Goal: Transaction & Acquisition: Purchase product/service

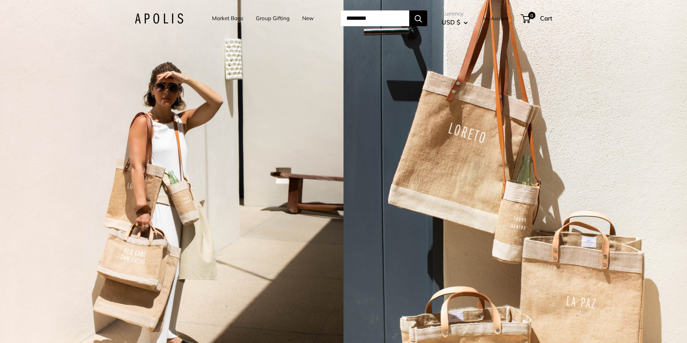
click at [221, 18] on link "Market Bags" at bounding box center [227, 18] width 31 height 10
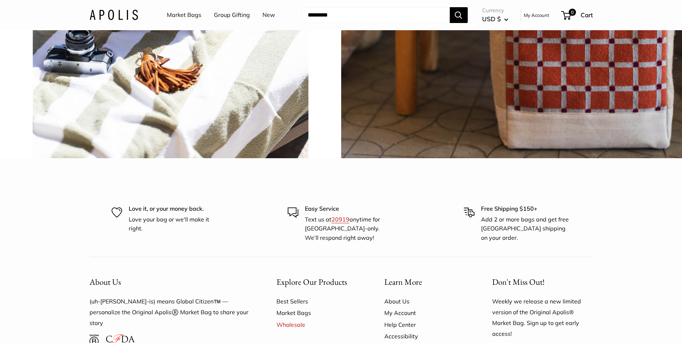
scroll to position [1868, 0]
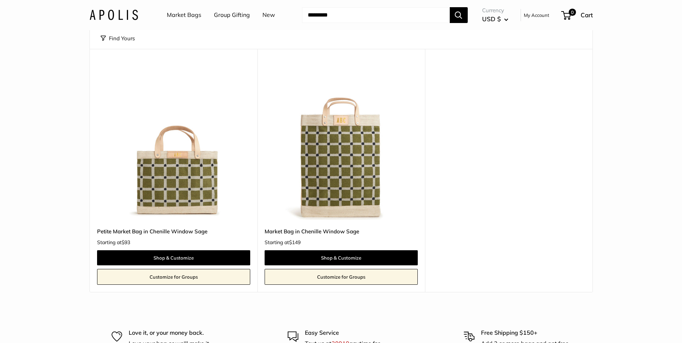
scroll to position [36, 0]
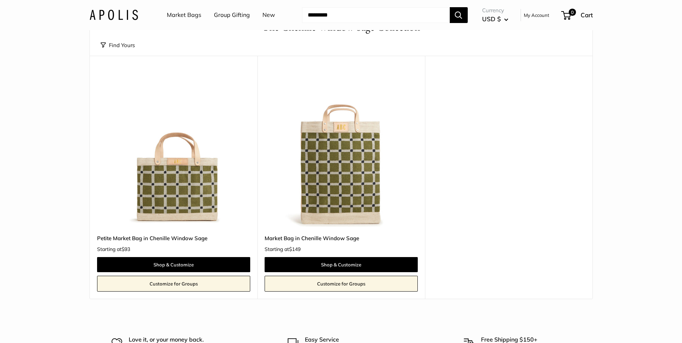
click at [0, 0] on img at bounding box center [0, 0] width 0 height 0
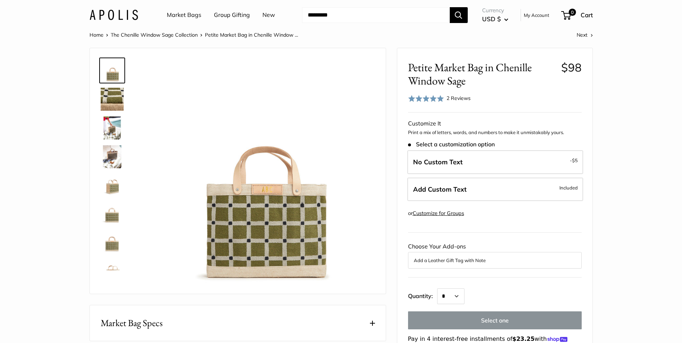
click at [106, 127] on img at bounding box center [112, 127] width 23 height 23
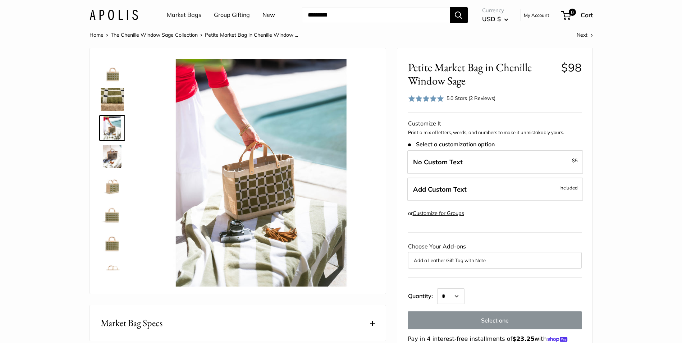
click at [115, 150] on img at bounding box center [112, 156] width 23 height 23
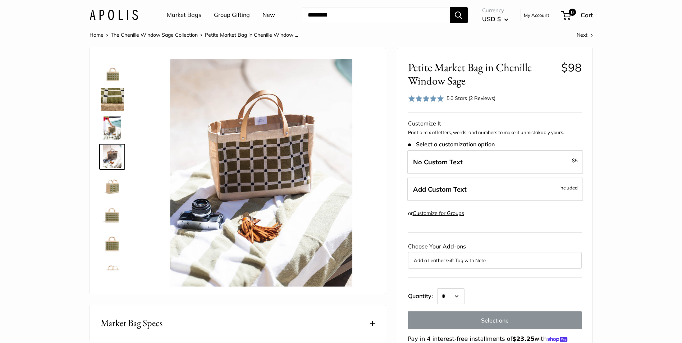
click at [106, 154] on img at bounding box center [112, 156] width 23 height 23
click at [101, 178] on img at bounding box center [112, 185] width 23 height 23
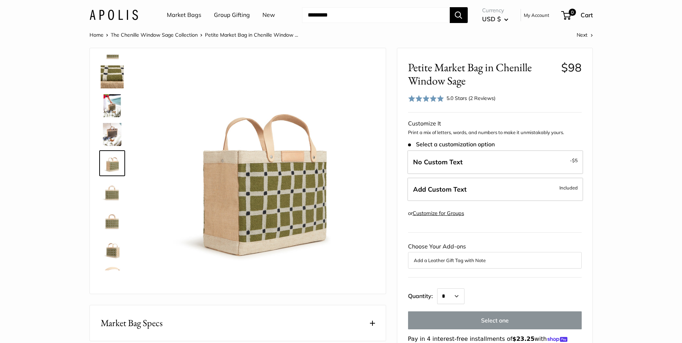
click at [111, 189] on img at bounding box center [112, 191] width 23 height 23
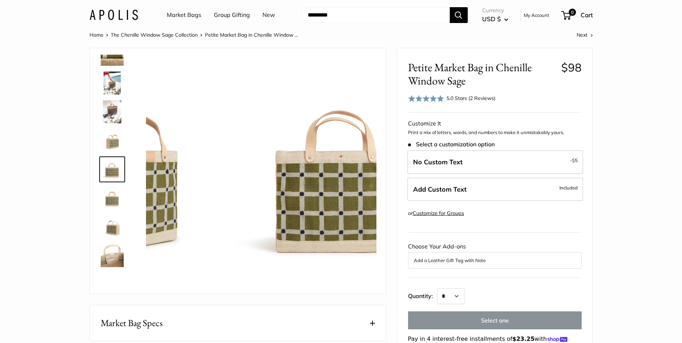
scroll to position [46, 0]
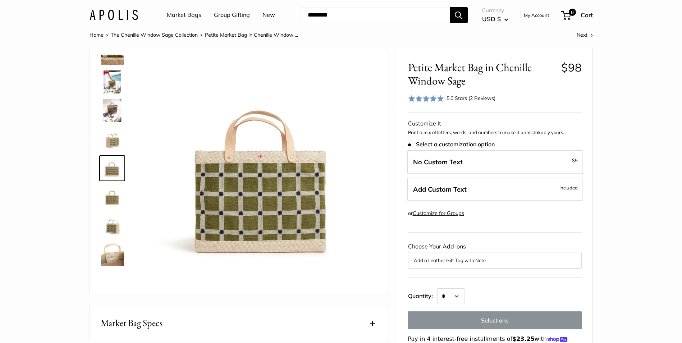
click at [110, 200] on img at bounding box center [112, 196] width 23 height 23
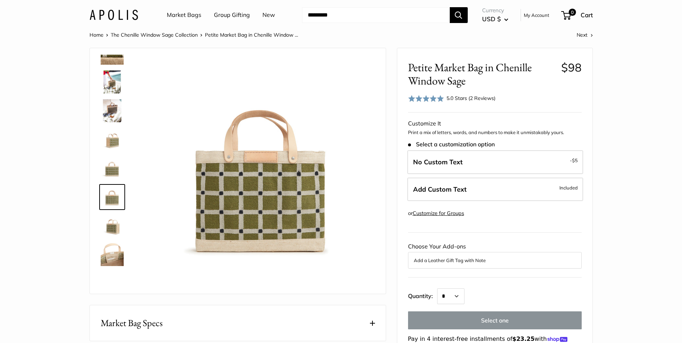
click at [111, 227] on img at bounding box center [112, 225] width 23 height 23
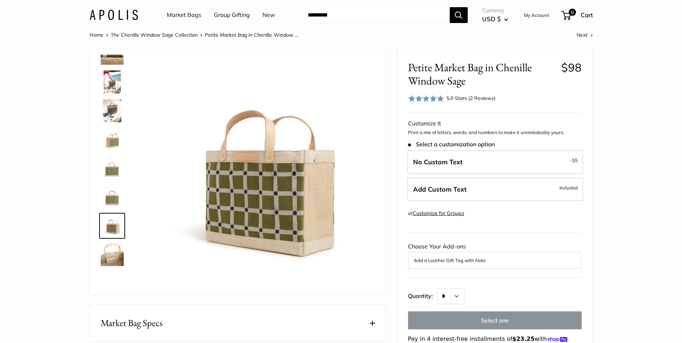
click at [105, 248] on img at bounding box center [112, 254] width 23 height 23
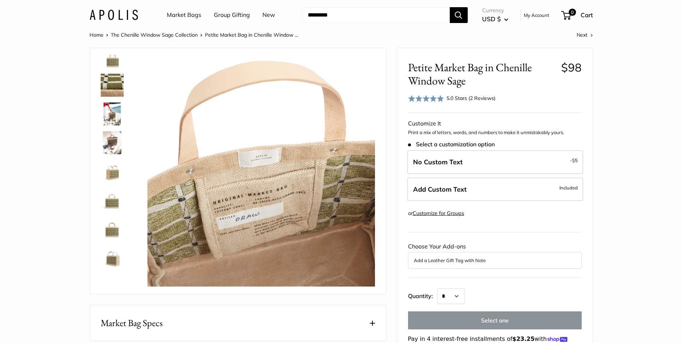
scroll to position [0, 0]
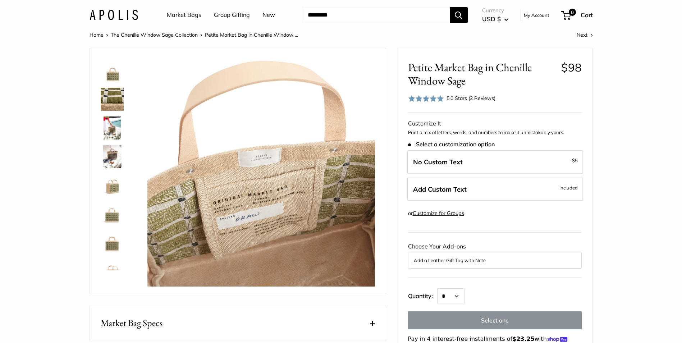
click at [120, 77] on img at bounding box center [112, 70] width 23 height 23
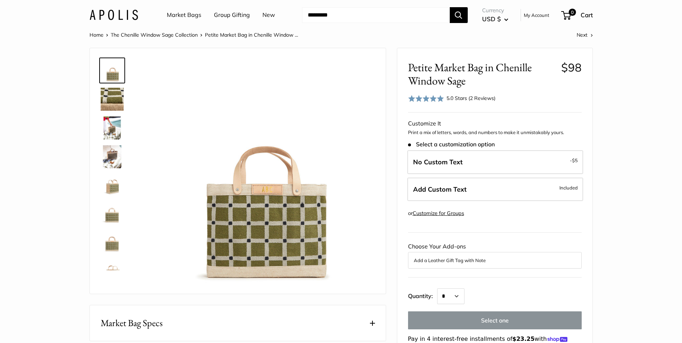
click at [110, 104] on img at bounding box center [112, 99] width 23 height 23
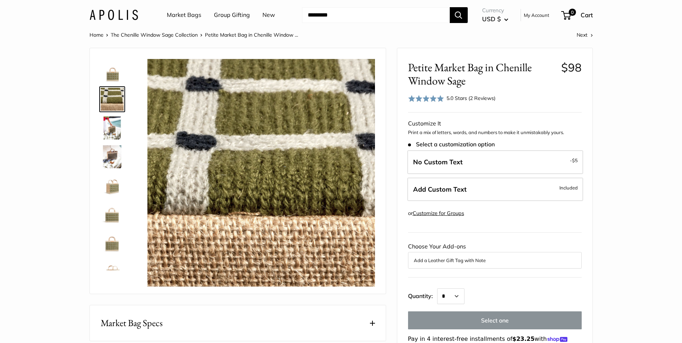
click at [112, 129] on img at bounding box center [112, 127] width 23 height 23
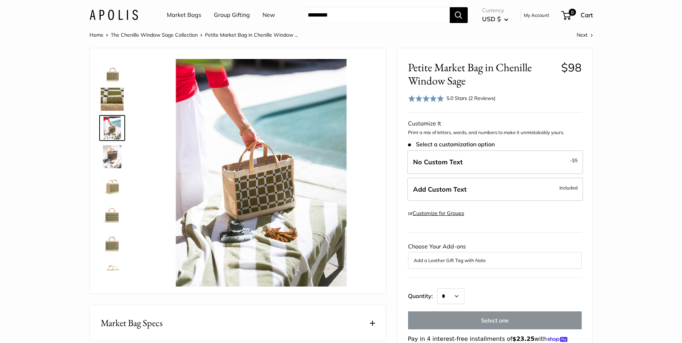
click at [110, 159] on img at bounding box center [112, 156] width 23 height 23
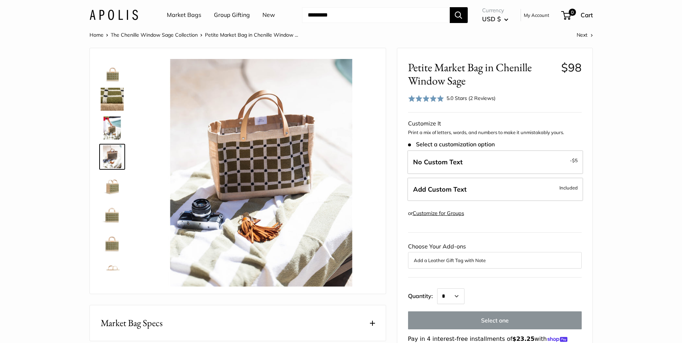
click at [113, 77] on img at bounding box center [112, 70] width 23 height 23
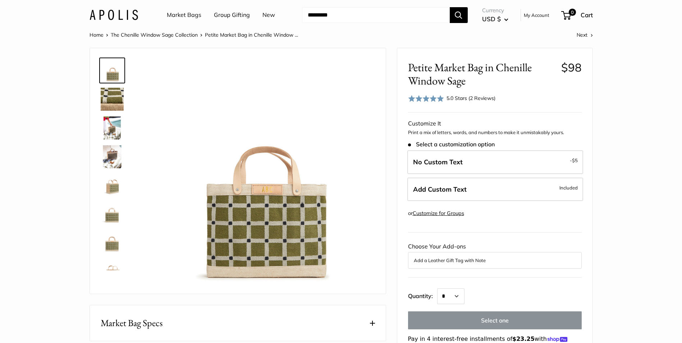
click at [39, 73] on section "Home The Chenille Window Sage Collection Petite Market Bag in Chenille Window .…" at bounding box center [341, 279] width 682 height 499
click at [55, 89] on section "Home The Chenille Window Sage Collection Petite Market Bag in Chenille Window .…" at bounding box center [341, 279] width 682 height 499
drag, startPoint x: 112, startPoint y: 183, endPoint x: 117, endPoint y: 172, distance: 12.1
click at [113, 182] on img at bounding box center [112, 185] width 23 height 23
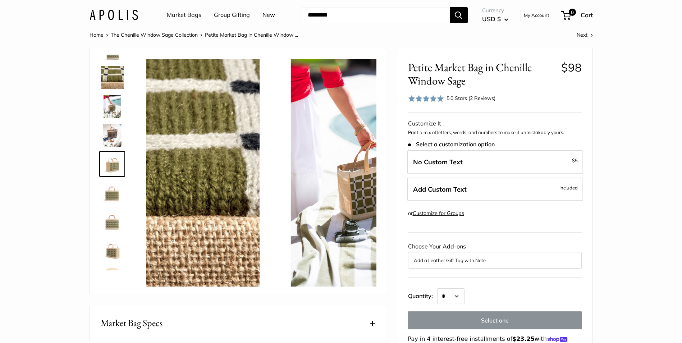
scroll to position [22, 0]
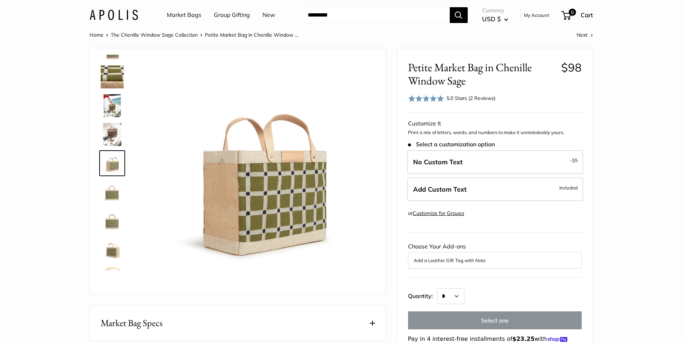
click at [116, 138] on img at bounding box center [112, 134] width 23 height 23
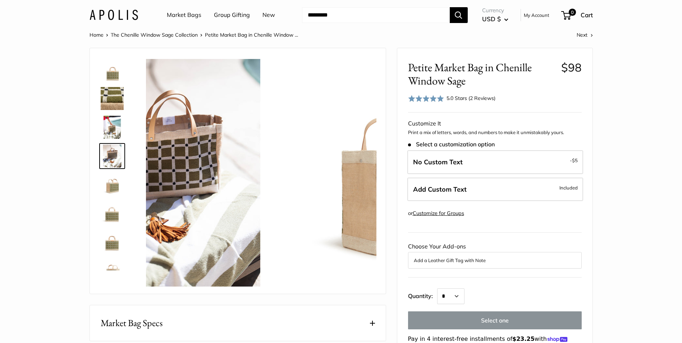
scroll to position [0, 0]
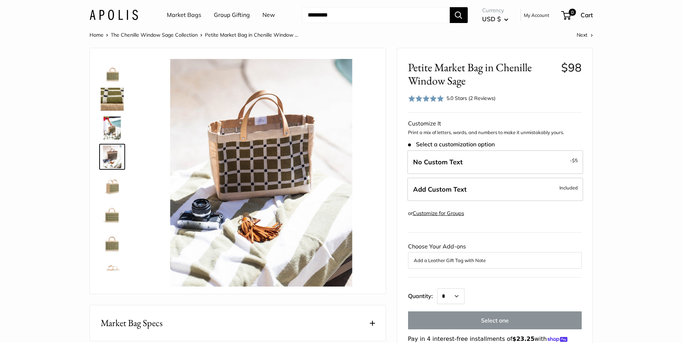
click at [108, 118] on img at bounding box center [112, 127] width 23 height 23
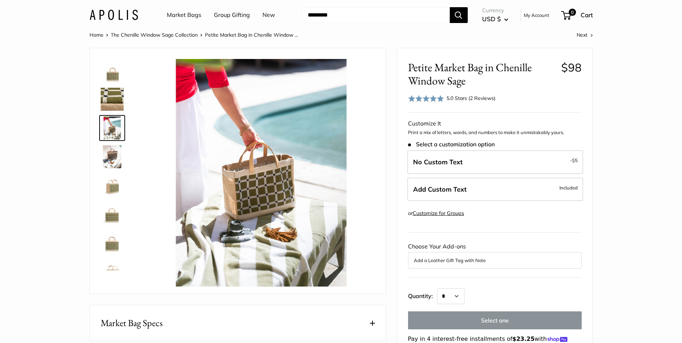
click at [110, 98] on img at bounding box center [112, 99] width 23 height 23
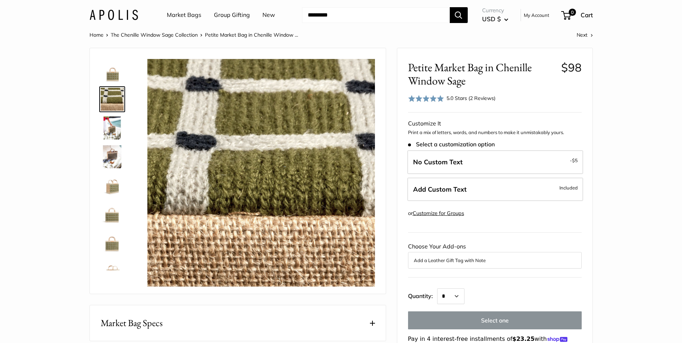
click at [114, 74] on img at bounding box center [112, 70] width 23 height 23
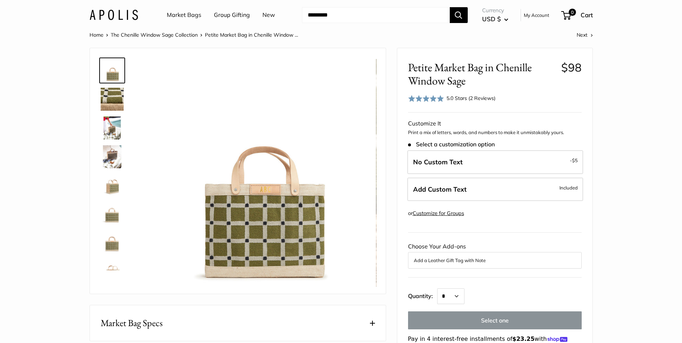
click at [107, 223] on img at bounding box center [112, 214] width 23 height 23
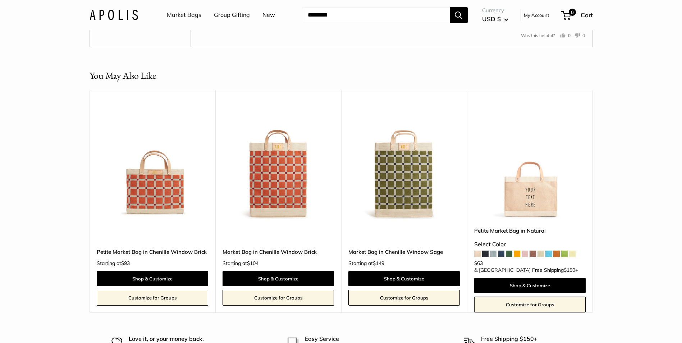
scroll to position [1545, 0]
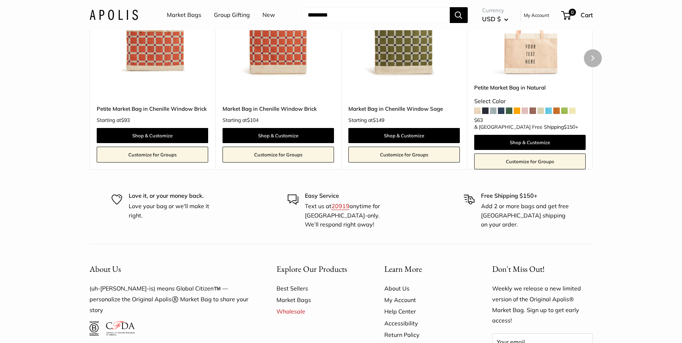
click at [0, 0] on img at bounding box center [0, 0] width 0 height 0
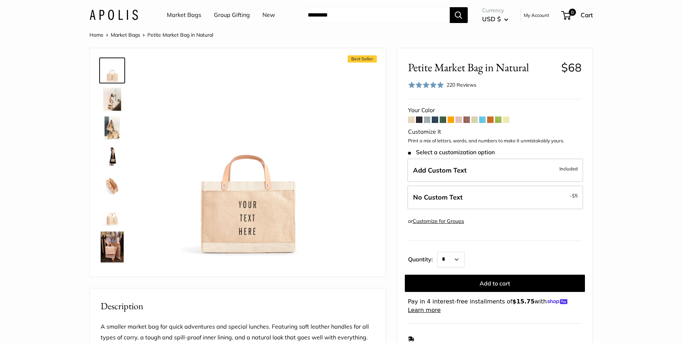
click at [112, 124] on img at bounding box center [112, 127] width 23 height 23
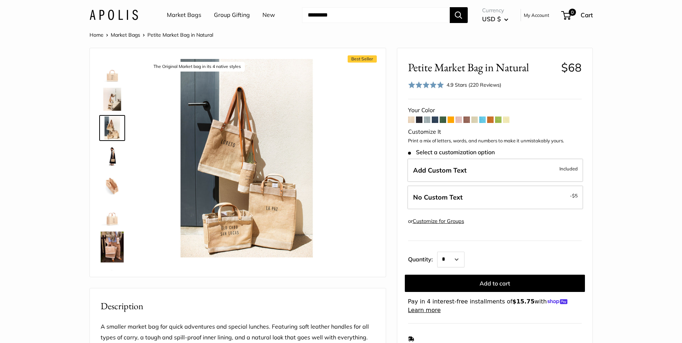
click at [111, 220] on img at bounding box center [112, 214] width 23 height 23
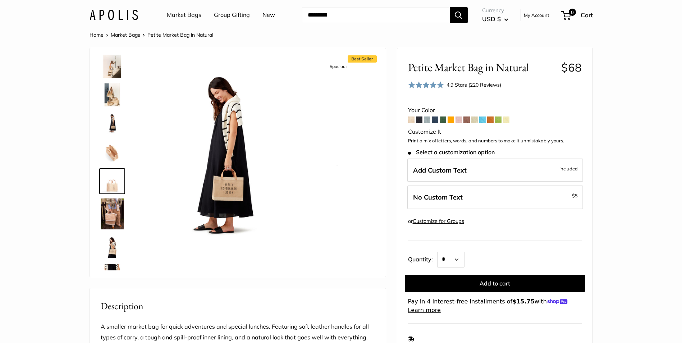
scroll to position [51, 0]
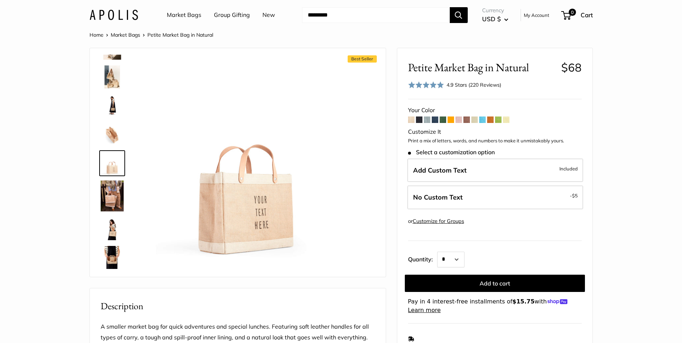
click at [114, 200] on img at bounding box center [112, 195] width 23 height 31
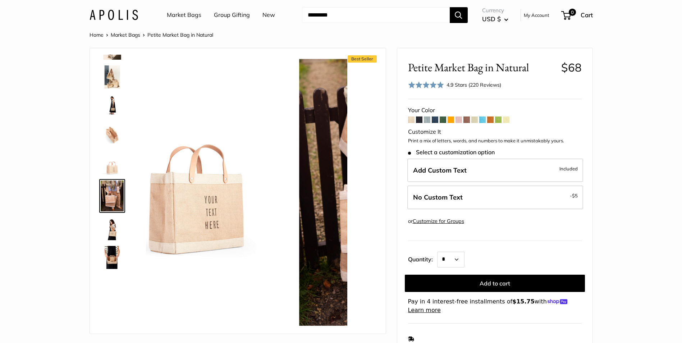
scroll to position [84, 0]
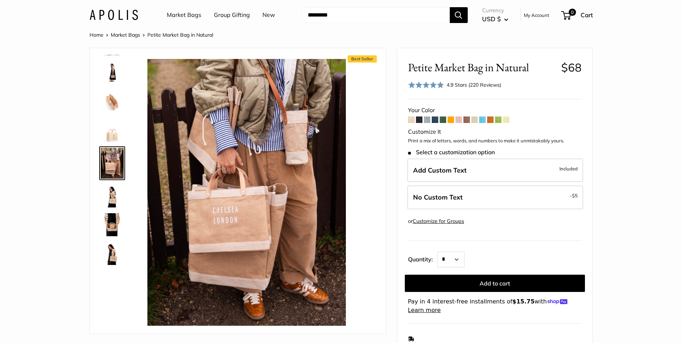
click at [114, 198] on img at bounding box center [112, 195] width 23 height 23
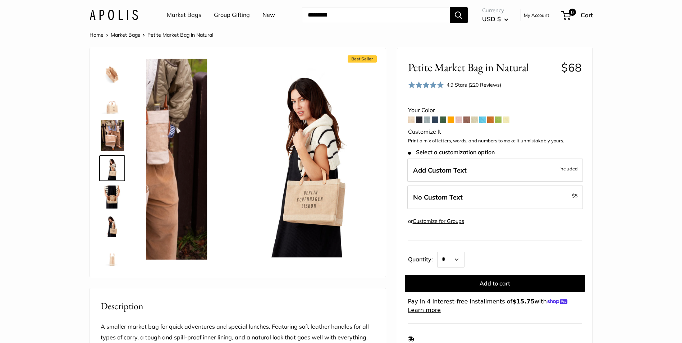
scroll to position [116, 0]
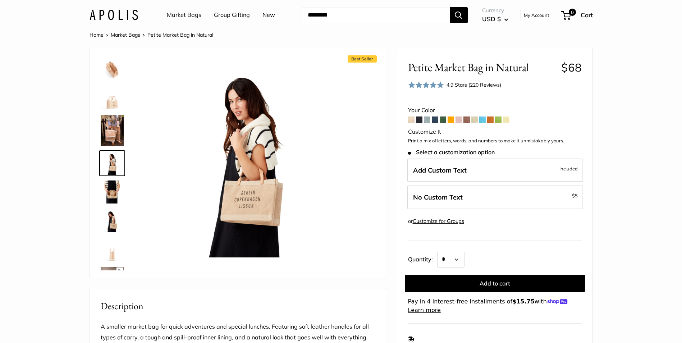
click at [115, 195] on img at bounding box center [112, 191] width 23 height 23
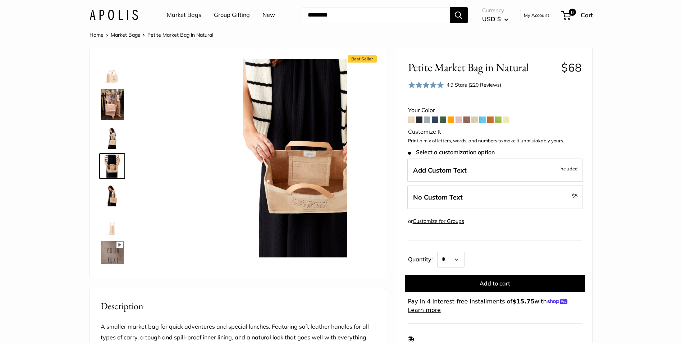
scroll to position [145, 0]
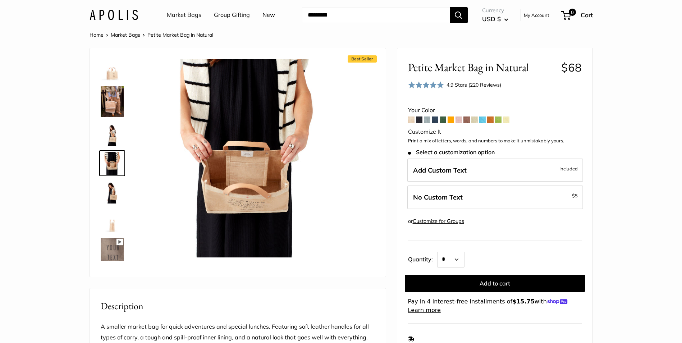
click at [651, 114] on section "Home Market Bags Petite Market Bag in Natural Best Seller Effortless style that…" at bounding box center [341, 330] width 682 height 601
